Goal: Task Accomplishment & Management: Use online tool/utility

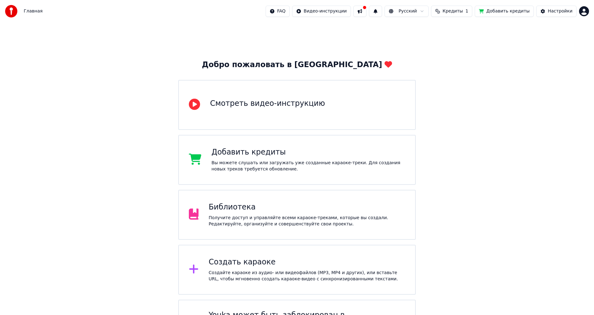
click at [247, 206] on div "Библиотека" at bounding box center [307, 207] width 197 height 10
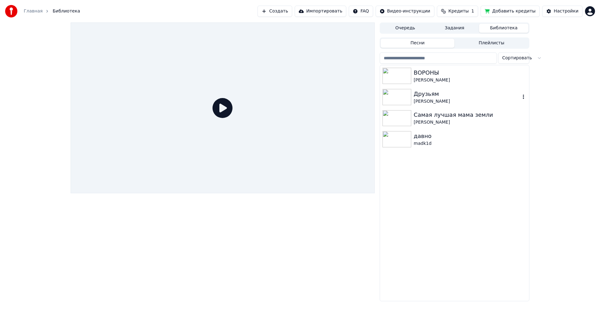
click at [521, 100] on button "button" at bounding box center [523, 96] width 6 height 7
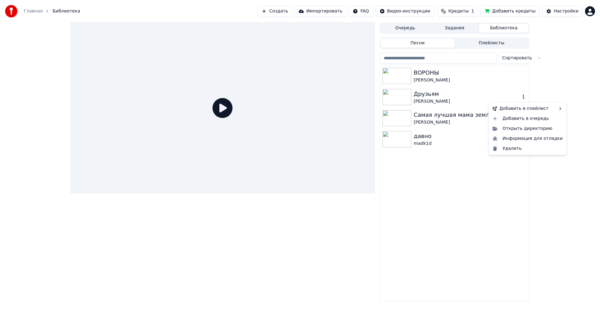
click at [449, 96] on div "Друзьям" at bounding box center [467, 94] width 107 height 9
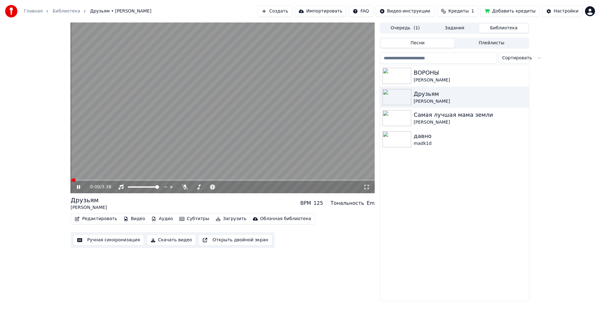
click at [78, 187] on icon at bounding box center [78, 187] width 3 height 4
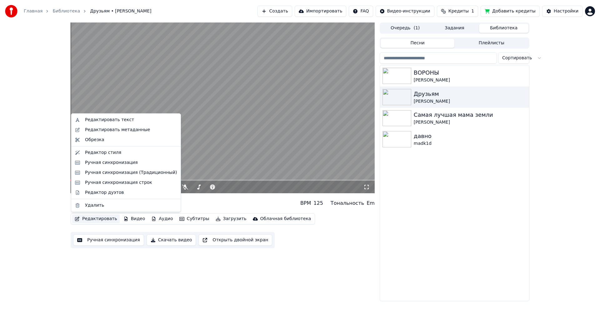
click at [107, 219] on button "Редактировать" at bounding box center [95, 219] width 47 height 9
click at [117, 124] on div "Редактировать текст" at bounding box center [125, 120] width 107 height 10
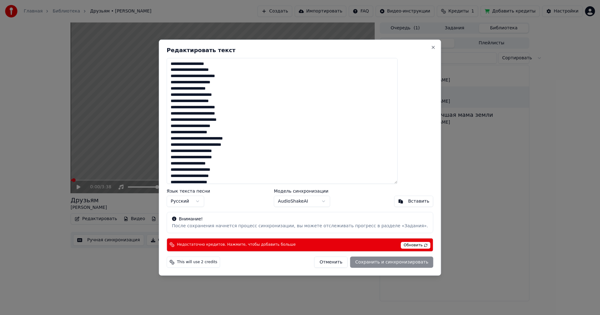
scroll to position [79, 0]
